Goal: Task Accomplishment & Management: Manage account settings

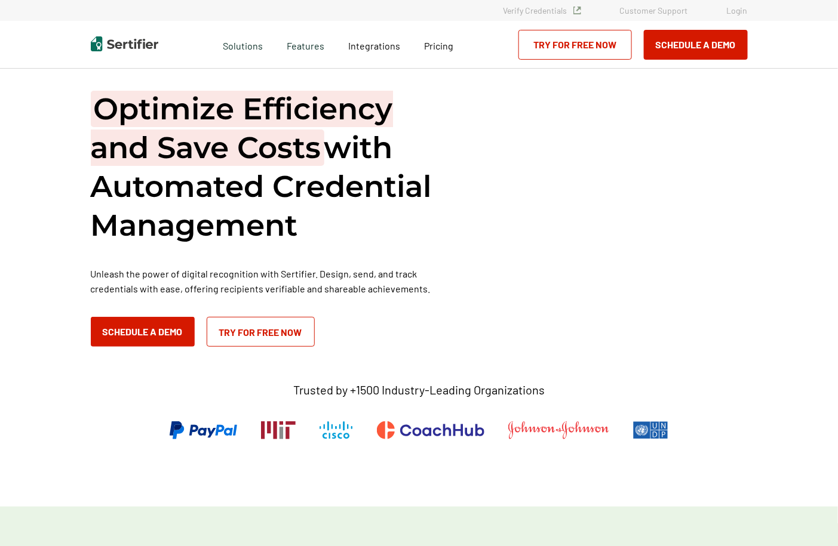
click at [739, 8] on link "Login" at bounding box center [737, 10] width 21 height 10
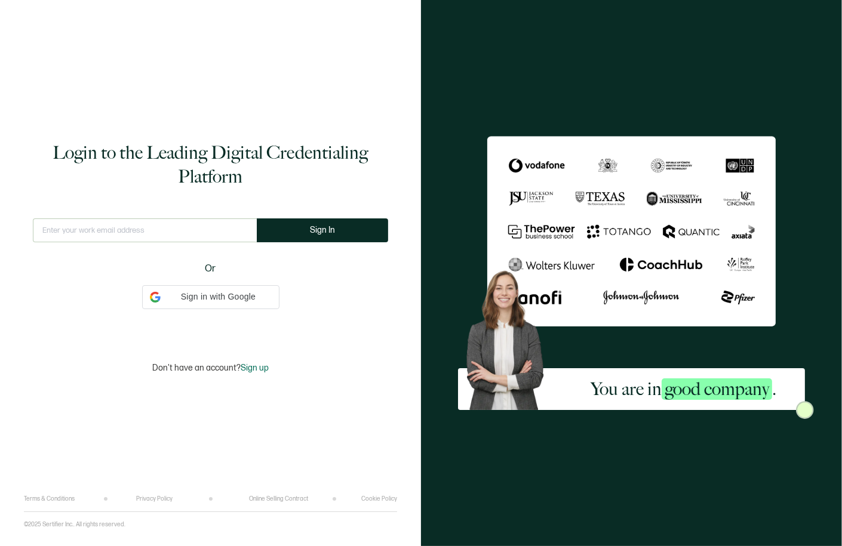
type input "[EMAIL_ADDRESS][DOMAIN_NAME]"
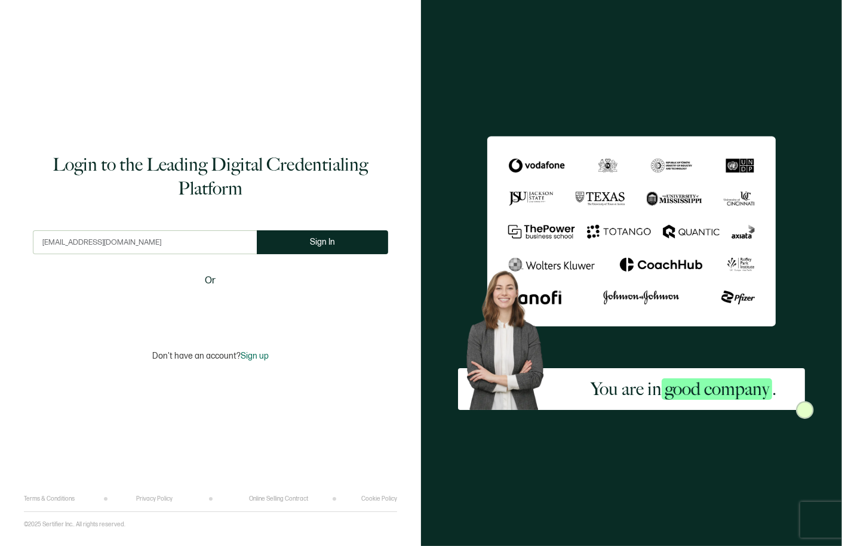
click at [149, 241] on input "[EMAIL_ADDRESS][DOMAIN_NAME]" at bounding box center [145, 242] width 224 height 24
click at [336, 208] on div "Login to the Leading Digital Credentialing Platform [EMAIL_ADDRESS][DOMAIN_NAME…" at bounding box center [210, 257] width 373 height 478
click at [317, 241] on span "Sign In" at bounding box center [322, 242] width 25 height 9
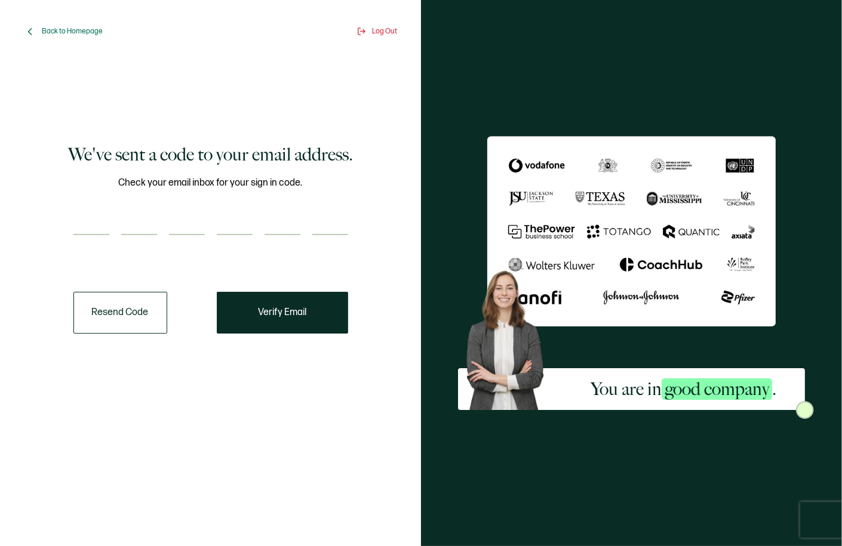
click at [93, 212] on input "number" at bounding box center [91, 223] width 36 height 24
paste input "3"
type input "3"
type input "4"
type input "7"
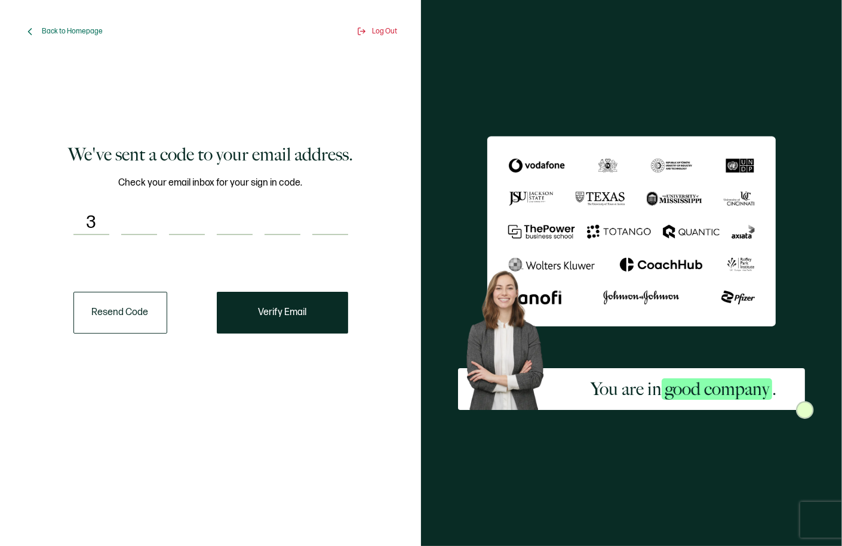
type input "9"
type input "3"
type input "5"
